Goal: Information Seeking & Learning: Learn about a topic

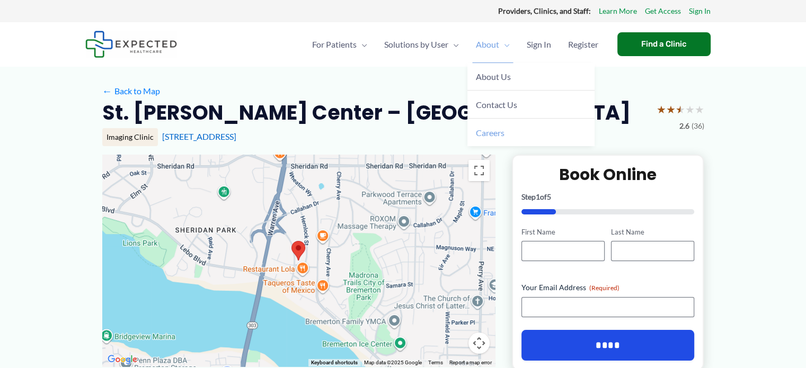
click at [515, 127] on link "Careers" at bounding box center [530, 133] width 127 height 28
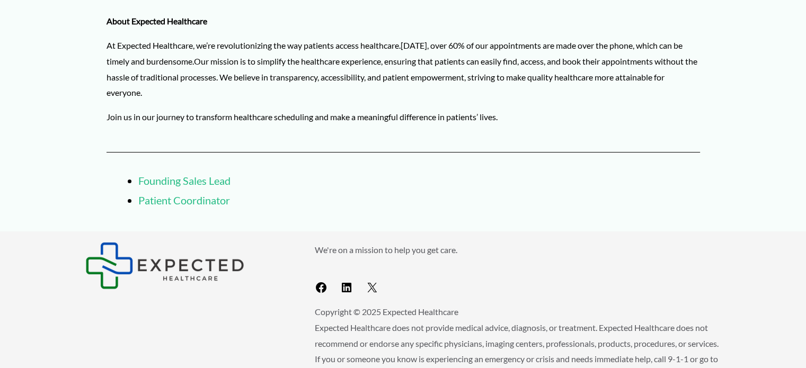
scroll to position [165, 0]
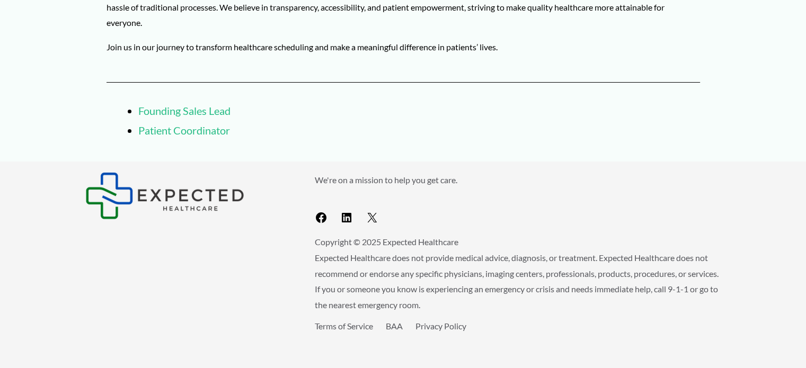
click at [194, 135] on link "Patient Coordinator" at bounding box center [184, 130] width 92 height 13
click at [201, 121] on li "Patient Coordinator" at bounding box center [418, 131] width 561 height 20
click at [212, 114] on link "Founding Sales Lead" at bounding box center [184, 110] width 92 height 13
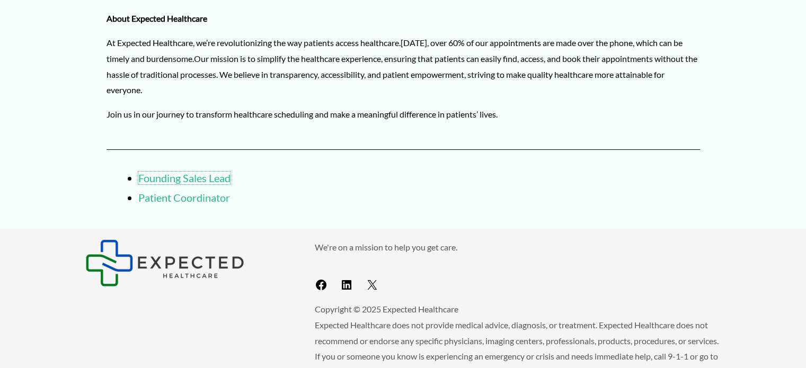
scroll to position [0, 0]
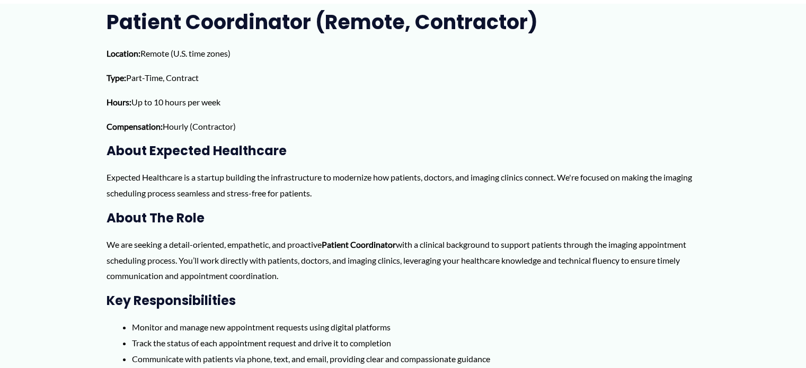
scroll to position [60, 0]
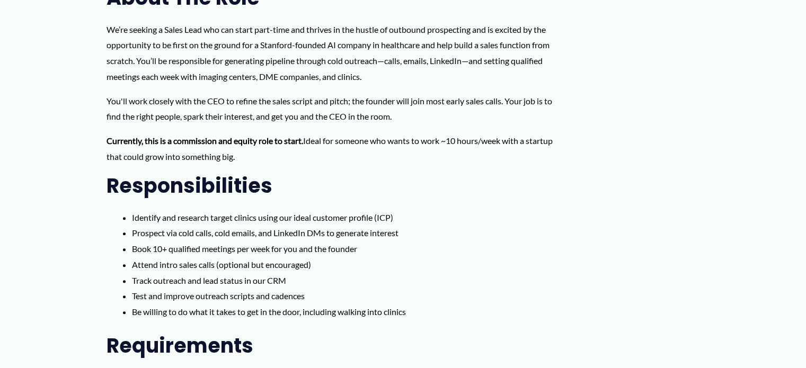
scroll to position [355, 0]
